Goal: Task Accomplishment & Management: Use online tool/utility

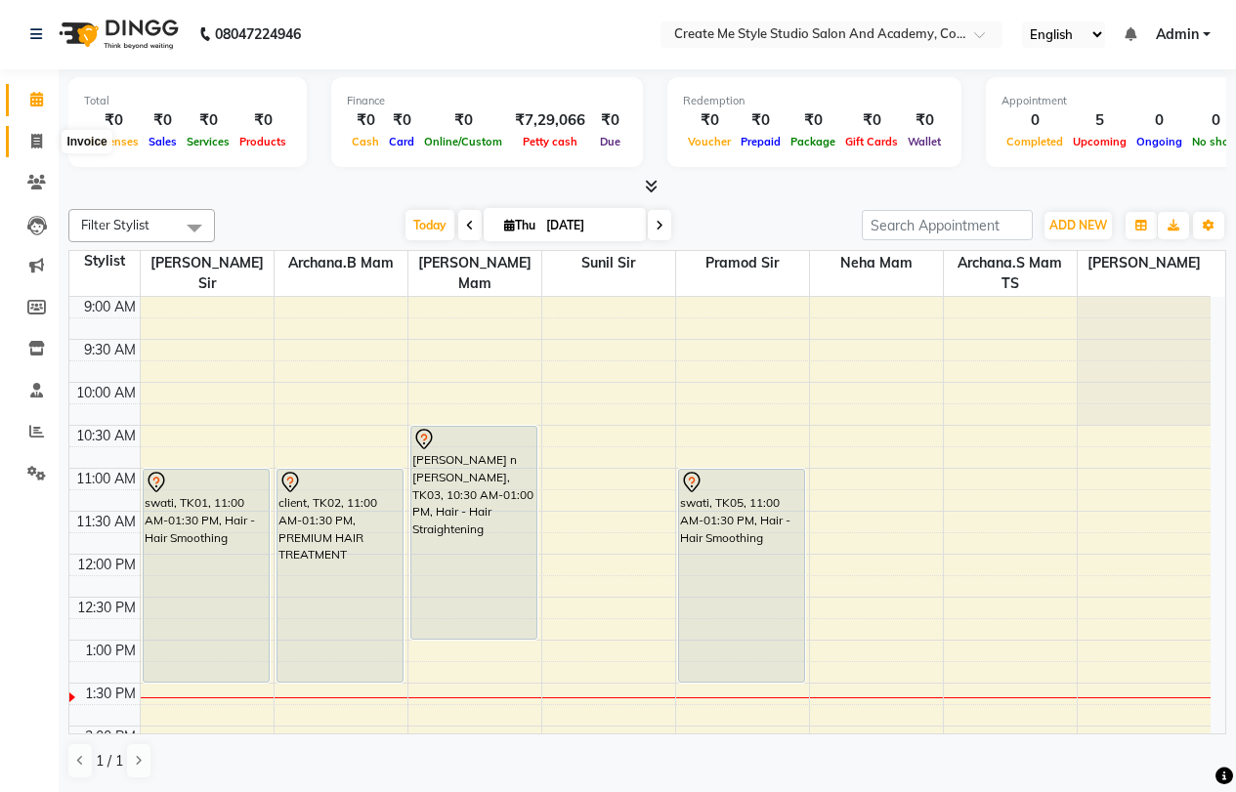
click at [33, 137] on icon at bounding box center [36, 141] width 11 height 15
select select "service"
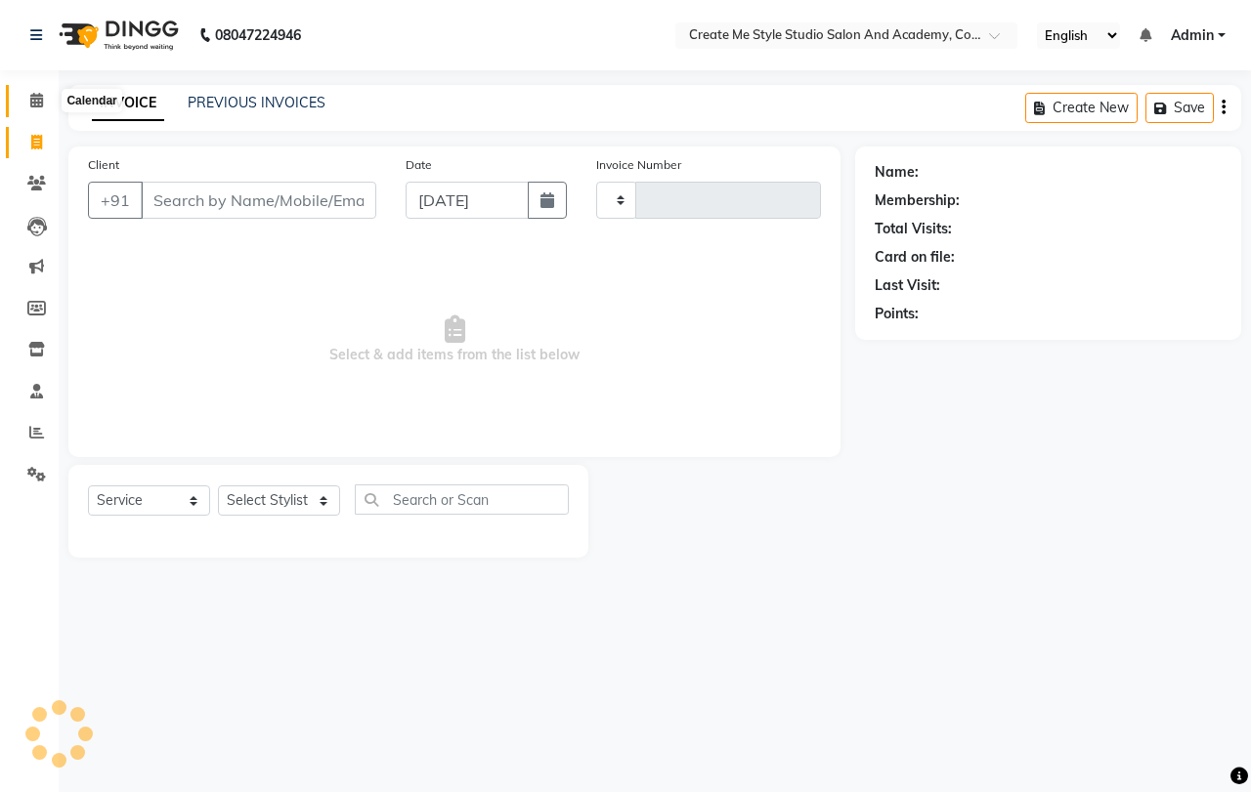
type input "1796"
select select "8253"
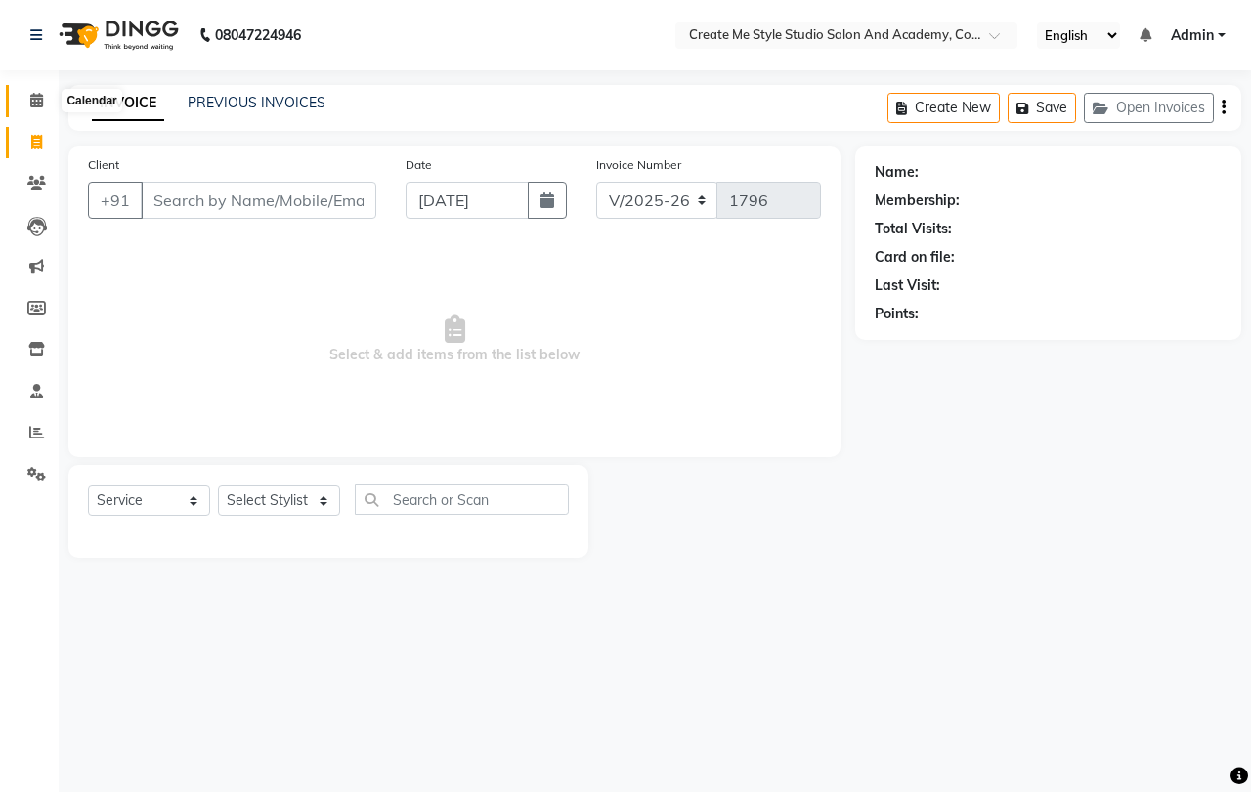
click at [41, 98] on icon at bounding box center [36, 100] width 13 height 15
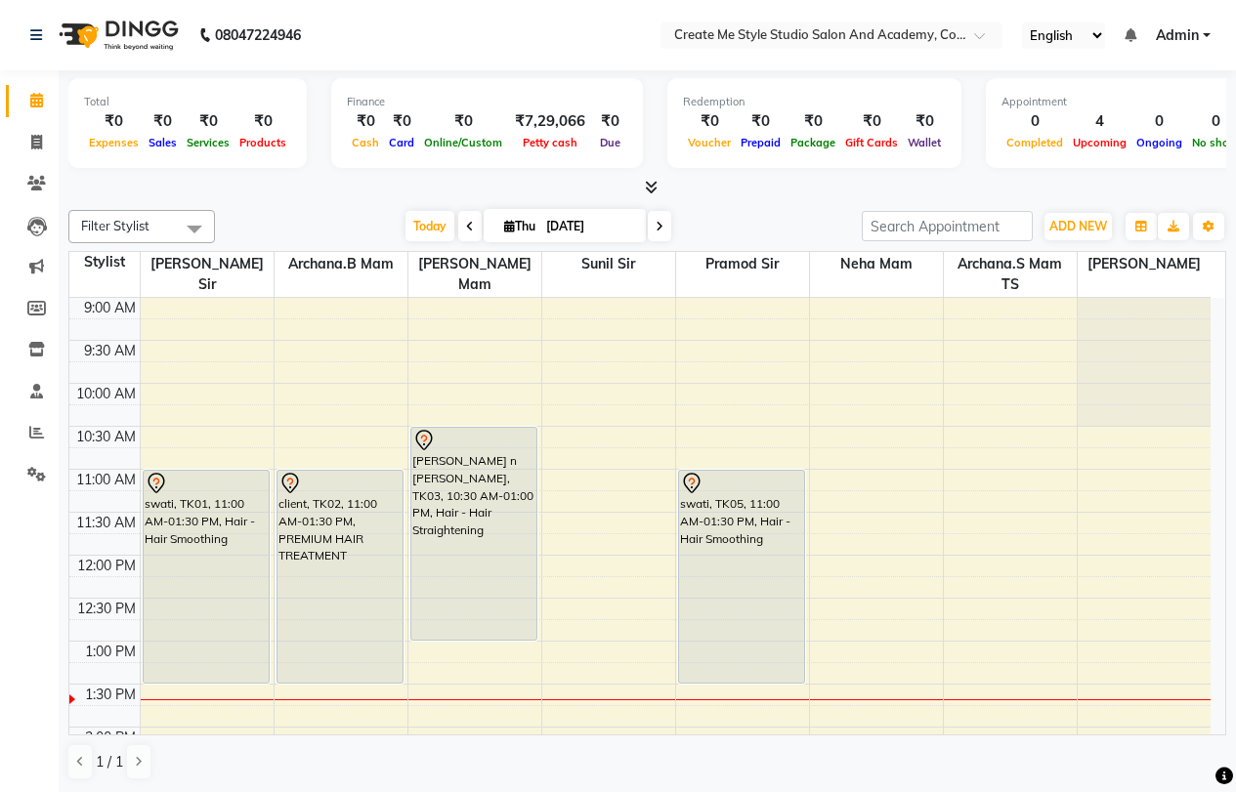
click at [658, 229] on icon at bounding box center [660, 227] width 8 height 12
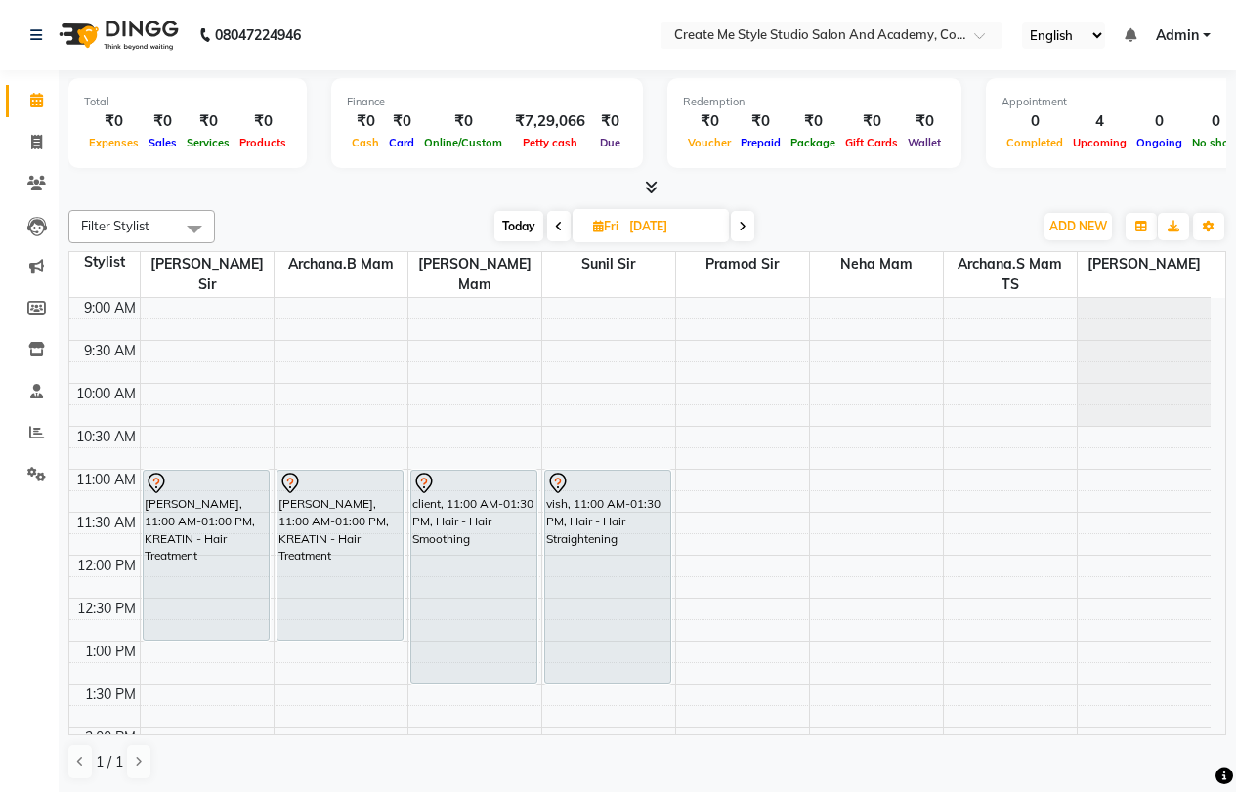
click at [517, 230] on span "Today" at bounding box center [518, 226] width 49 height 30
type input "[DATE]"
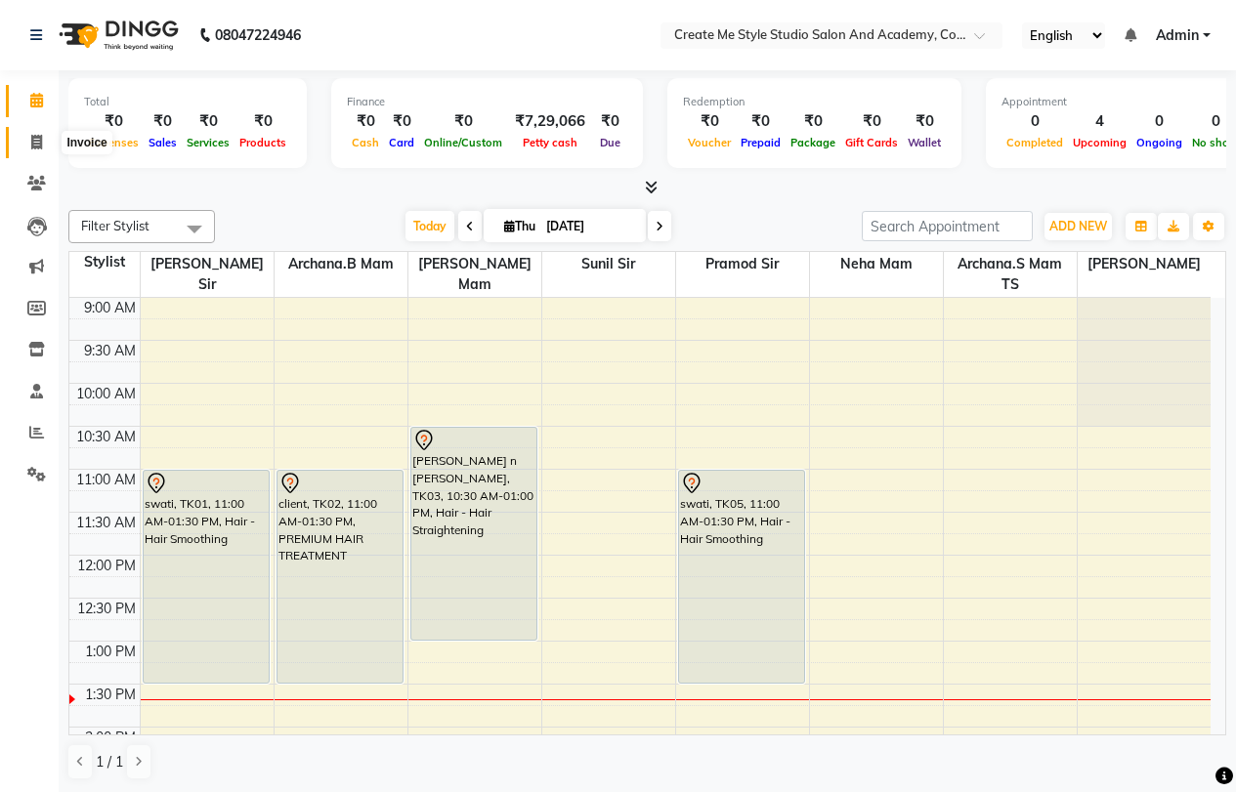
click at [35, 142] on icon at bounding box center [36, 142] width 11 height 15
select select "service"
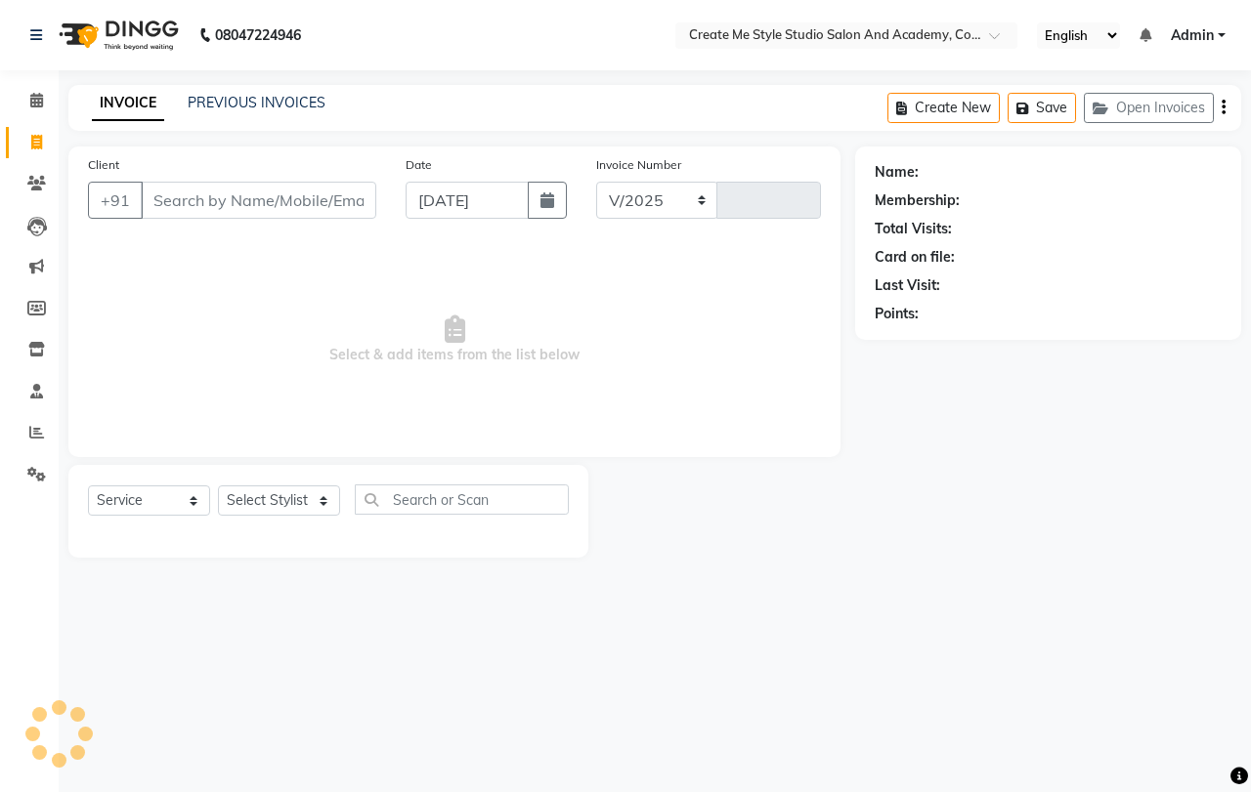
select select "8253"
type input "1796"
